Goal: Information Seeking & Learning: Find specific fact

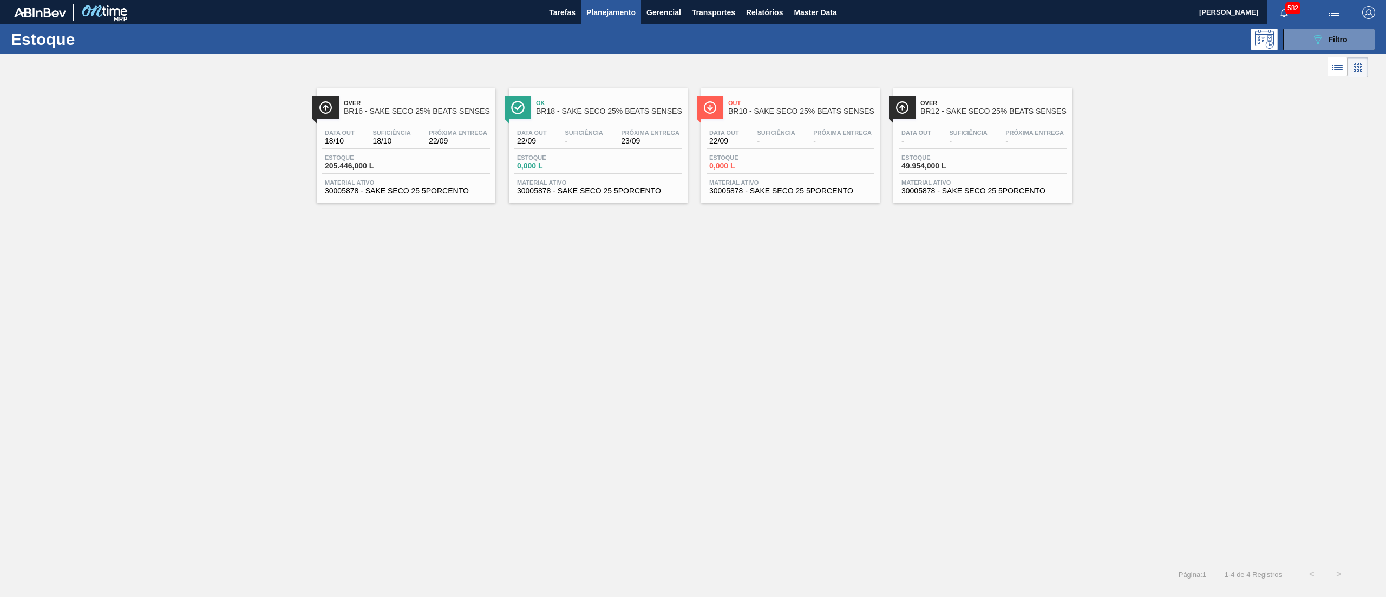
click at [425, 201] on div "Over BR16 - SAKE SECO 25% BEATS SENSES Data out 18/10 Suficiência 18/10 Próxima…" at bounding box center [406, 145] width 179 height 115
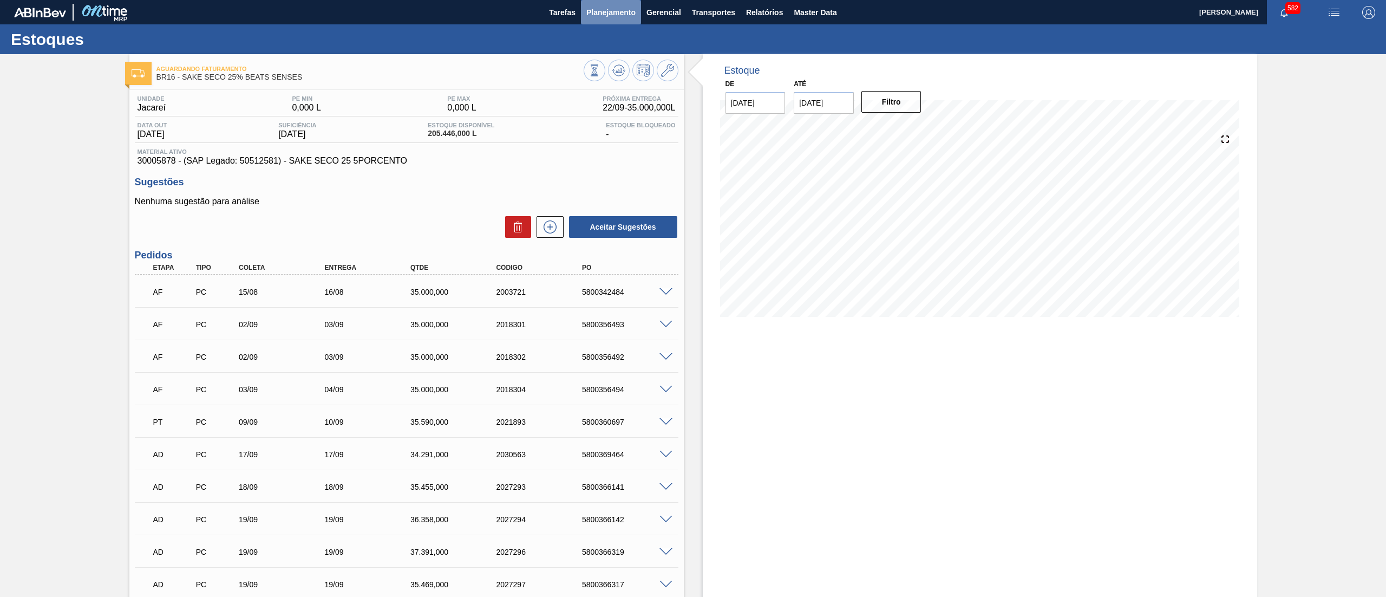
click at [596, 14] on span "Planejamento" at bounding box center [610, 12] width 49 height 13
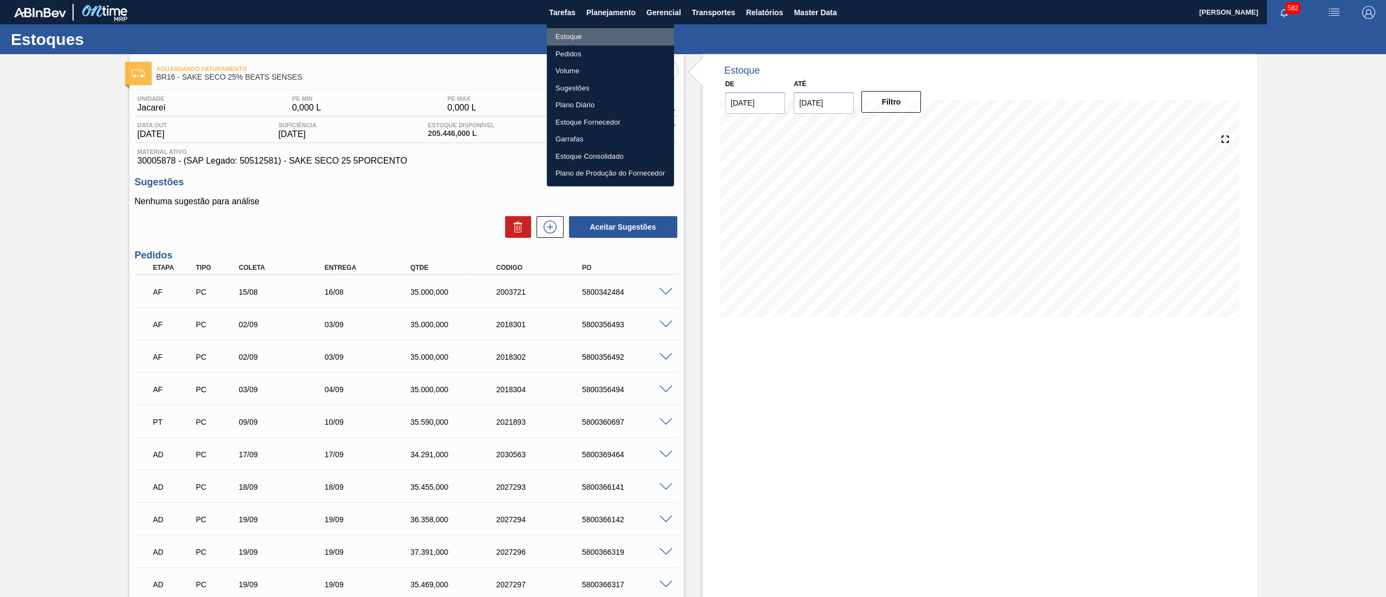
click at [596, 34] on li "Estoque" at bounding box center [610, 36] width 127 height 17
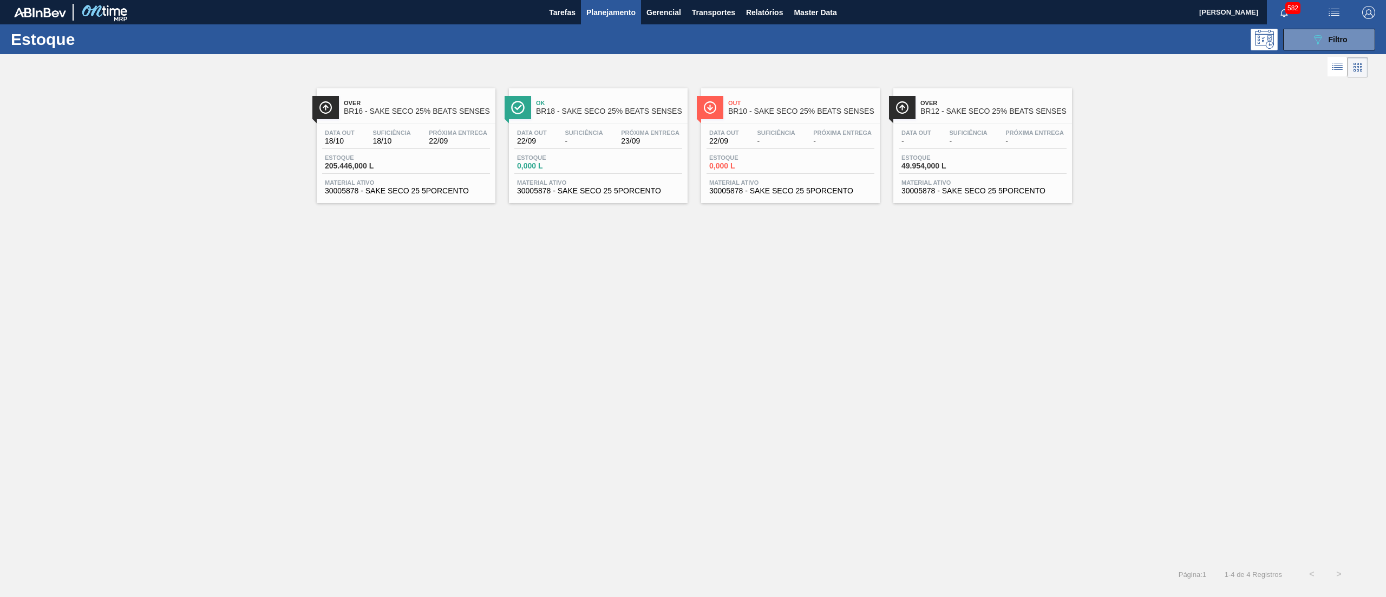
click at [640, 195] on span "30005878 - SAKE SECO 25 5PORCENTO" at bounding box center [598, 191] width 162 height 8
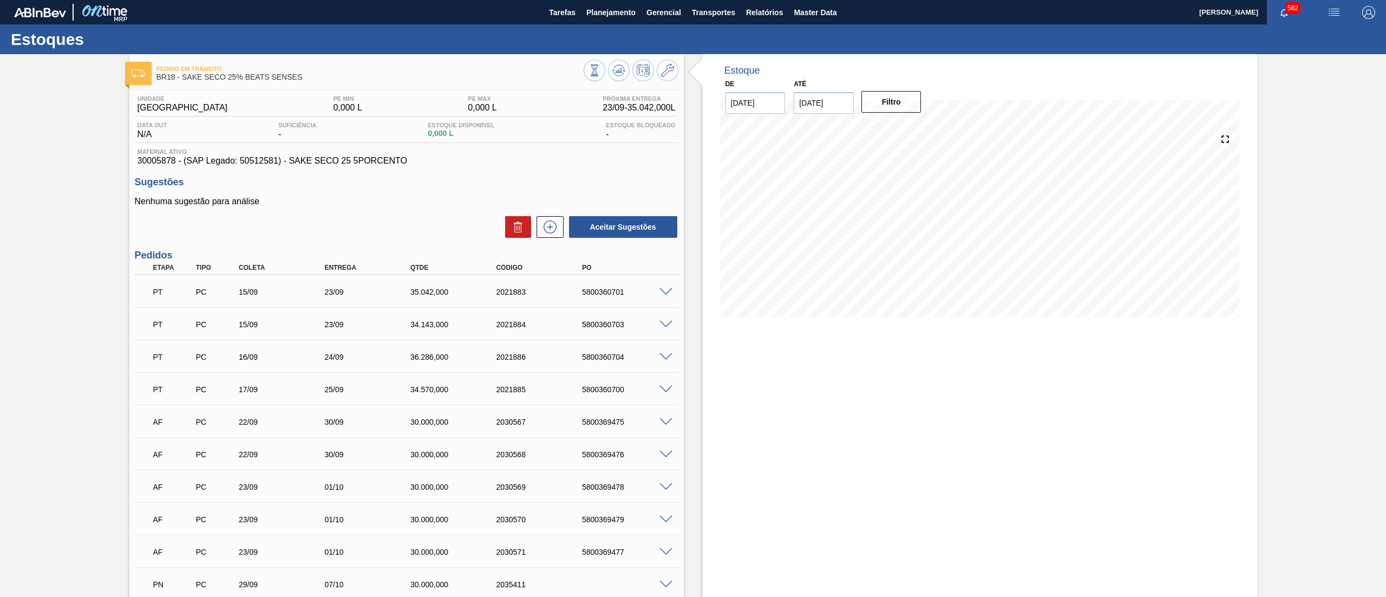
scroll to position [124, 0]
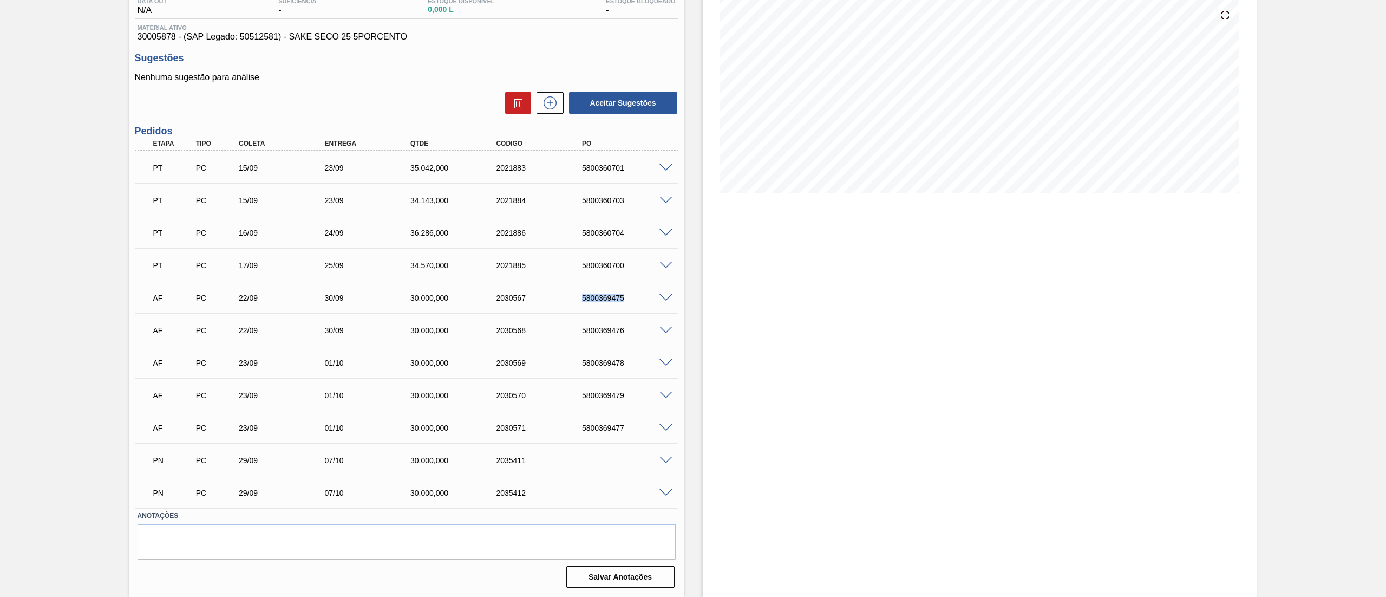
drag, startPoint x: 568, startPoint y: 294, endPoint x: 651, endPoint y: 303, distance: 83.9
click at [651, 303] on div "AF PC 22/09 30/09 30.000,000 2030567 5800369475" at bounding box center [403, 297] width 515 height 22
copy div "5800369475"
